Goal: Transaction & Acquisition: Subscribe to service/newsletter

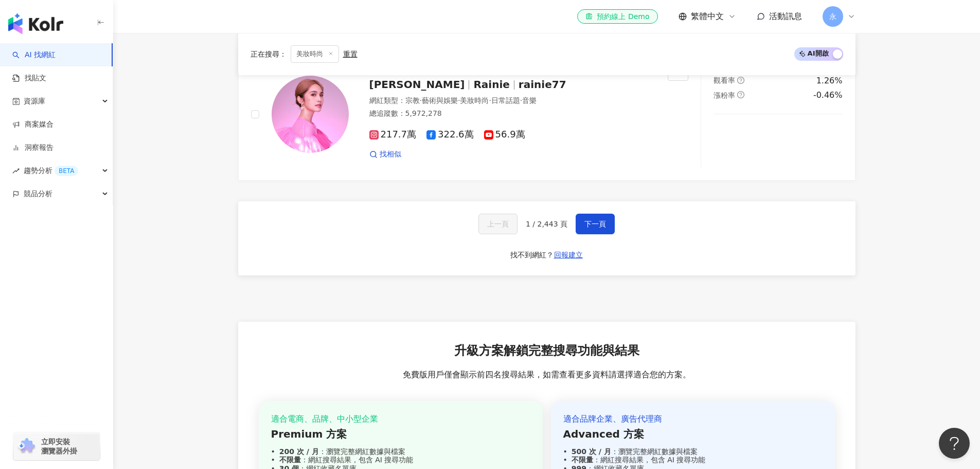
scroll to position [2001, 0]
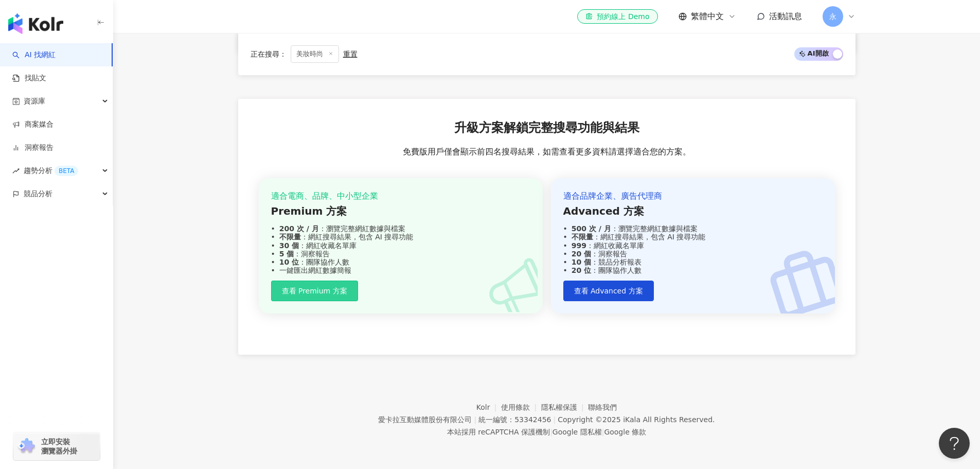
click at [308, 293] on span "查看 Premium 方案" at bounding box center [314, 290] width 65 height 8
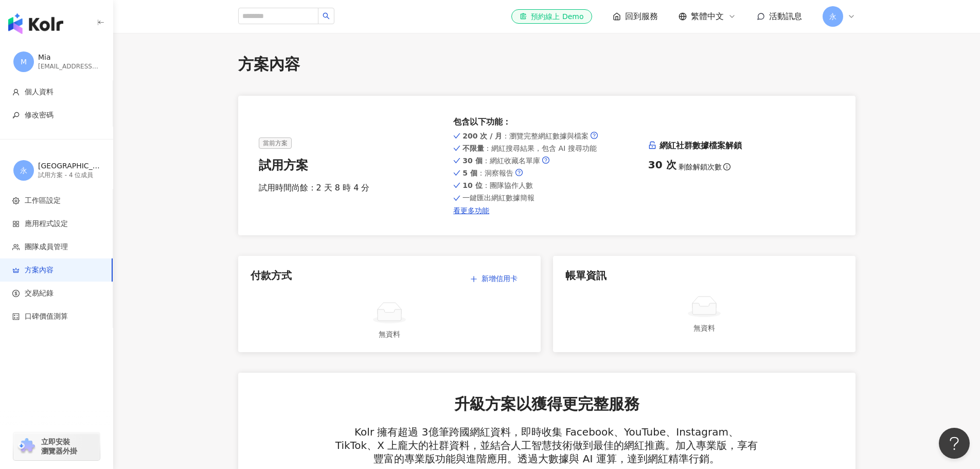
drag, startPoint x: 955, startPoint y: 168, endPoint x: 914, endPoint y: 191, distance: 46.5
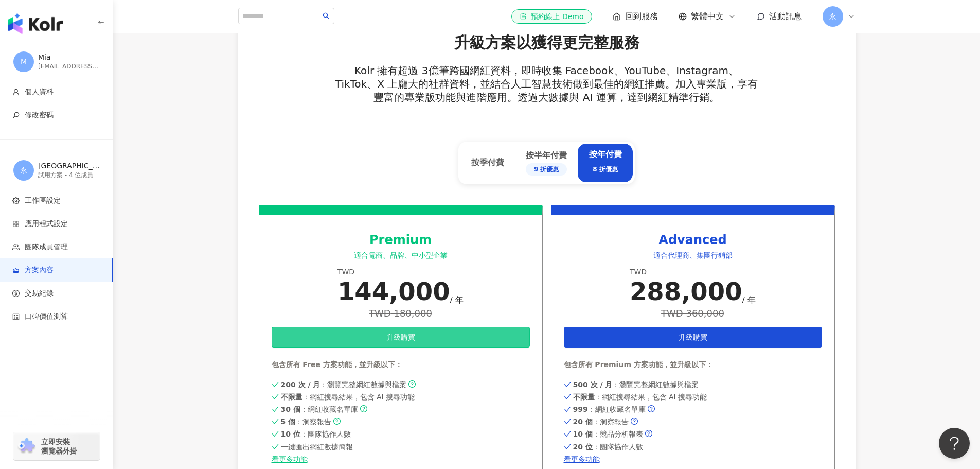
scroll to position [360, 0]
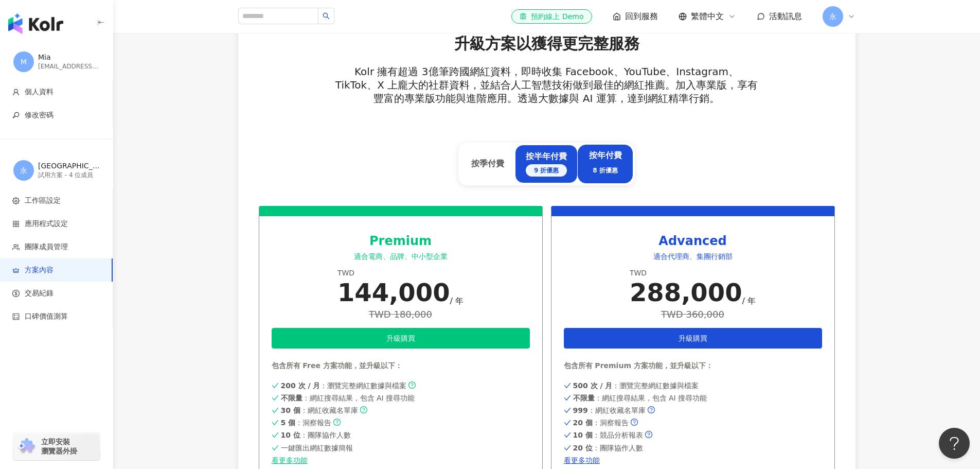
click at [541, 166] on div "9 折優惠" at bounding box center [546, 170] width 41 height 12
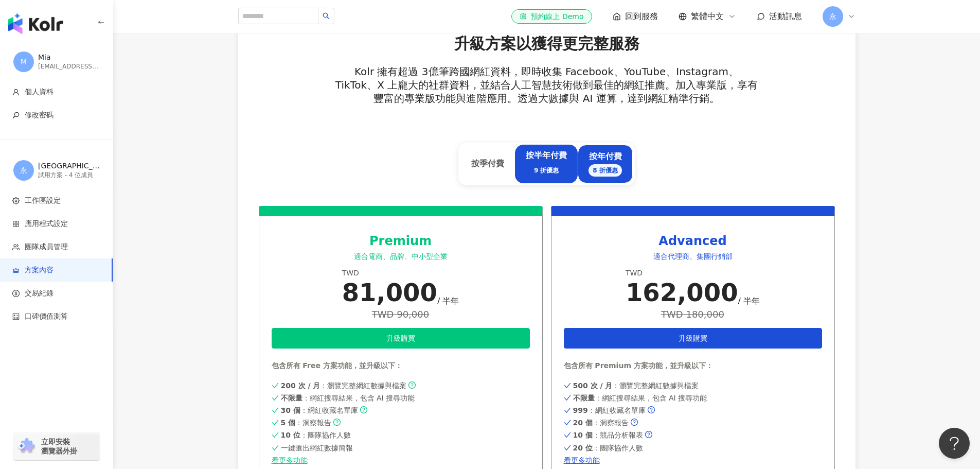
click at [607, 169] on div "8 折優惠" at bounding box center [604, 170] width 33 height 12
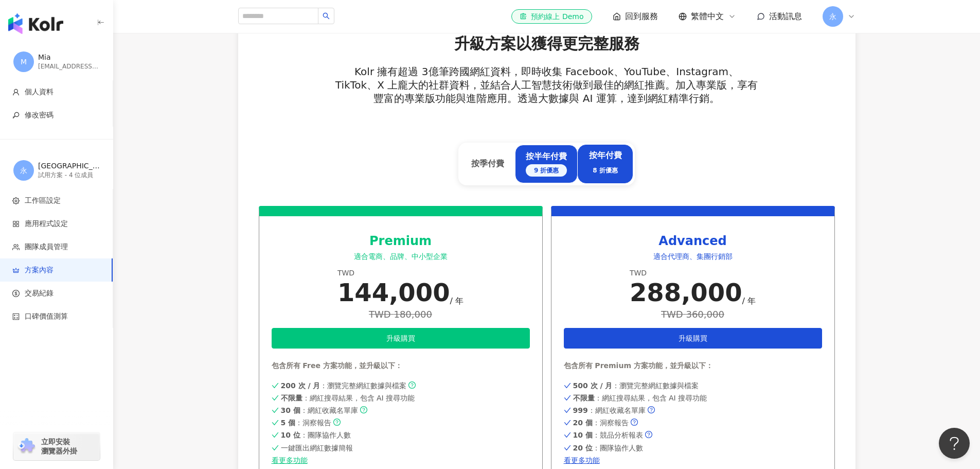
click at [554, 172] on div "9 折優惠" at bounding box center [546, 170] width 41 height 12
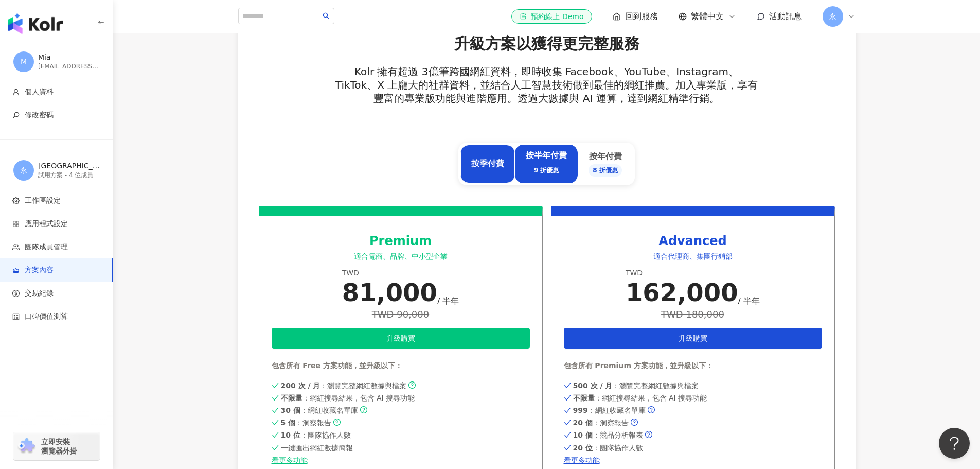
click at [497, 165] on div "按季付費" at bounding box center [487, 163] width 33 height 11
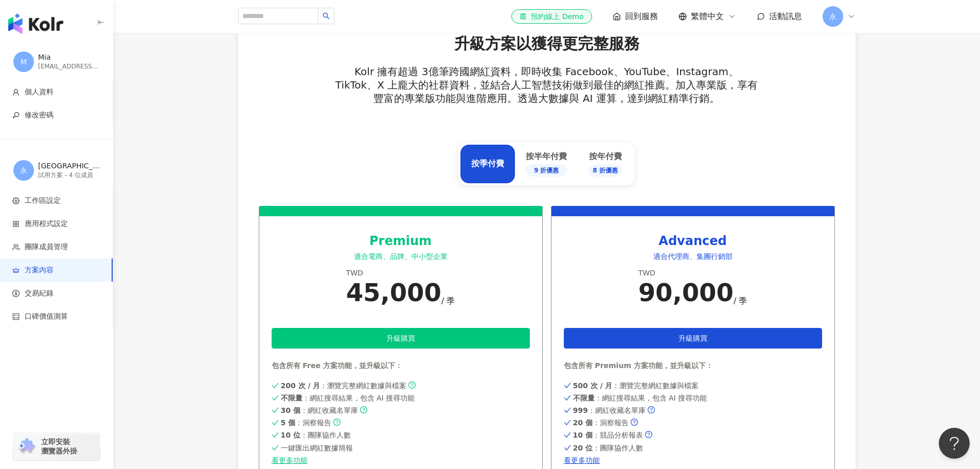
click at [778, 147] on div "升級方案以獲得更完整服務 Kolr 擁有超過 3億筆跨國網紅資料，即時收集 Facebook、YouTube、Instagram、TikTok、X 上龐大的社…" at bounding box center [547, 119] width 576 height 173
